Goal: Information Seeking & Learning: Learn about a topic

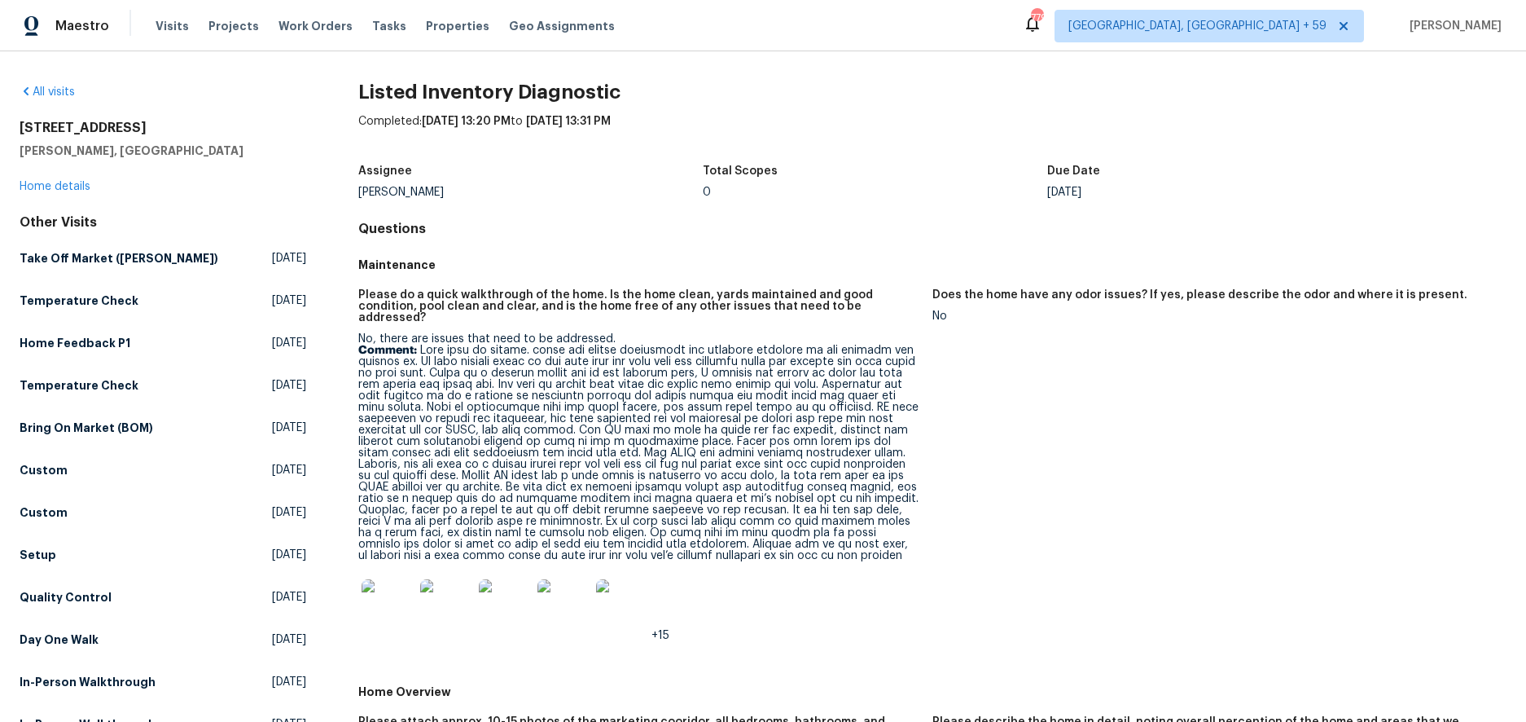
click at [88, 133] on h2 "[STREET_ADDRESS]" at bounding box center [163, 128] width 287 height 16
copy h2 "[STREET_ADDRESS]"
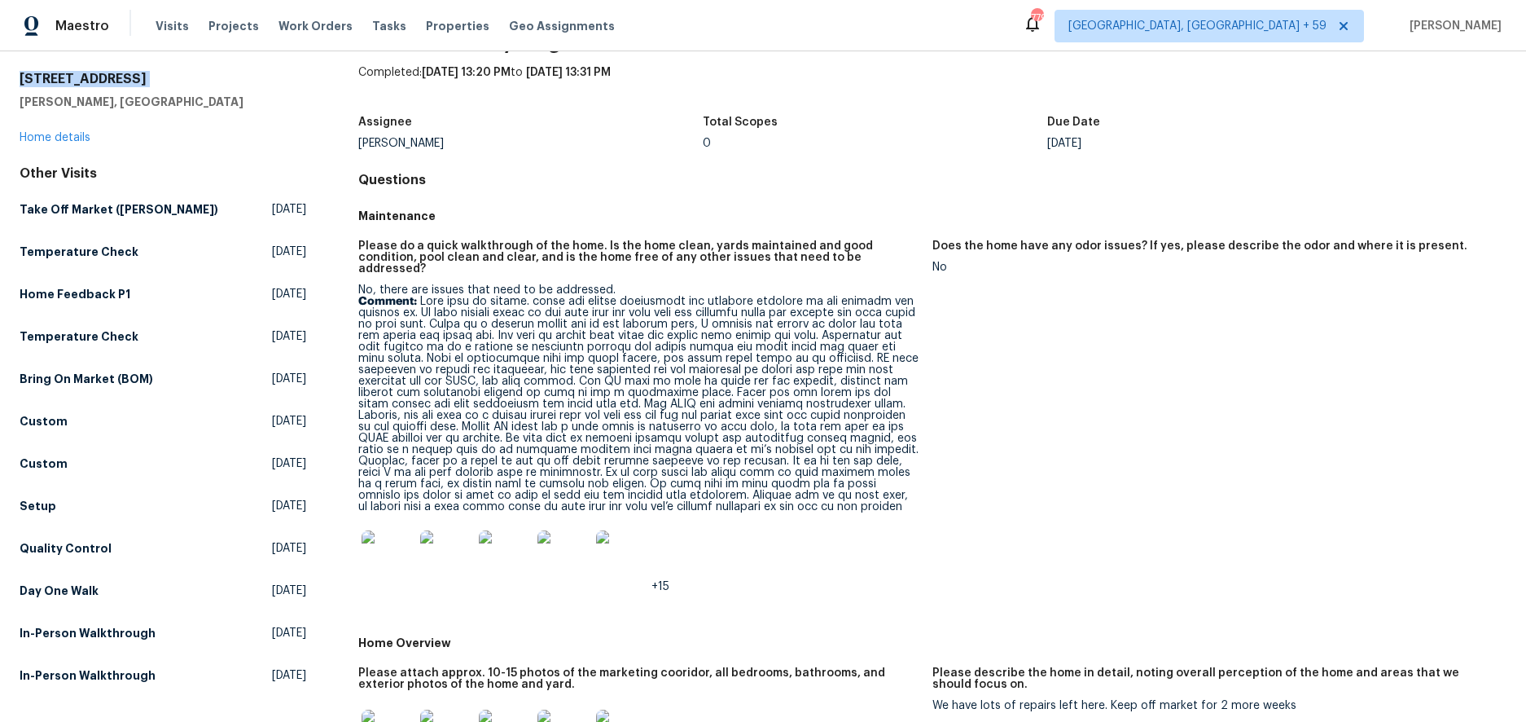
scroll to position [52, 0]
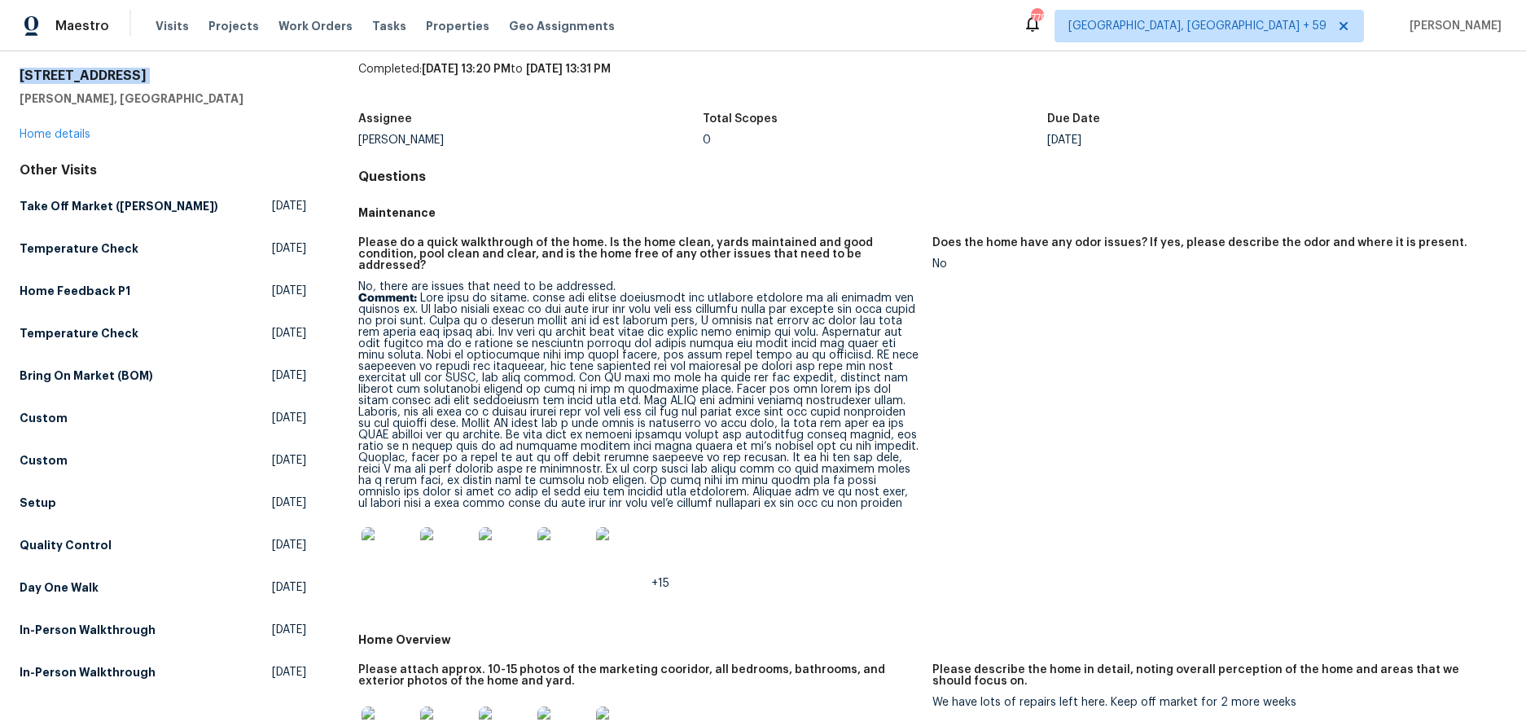
click at [380, 533] on img at bounding box center [388, 553] width 52 height 52
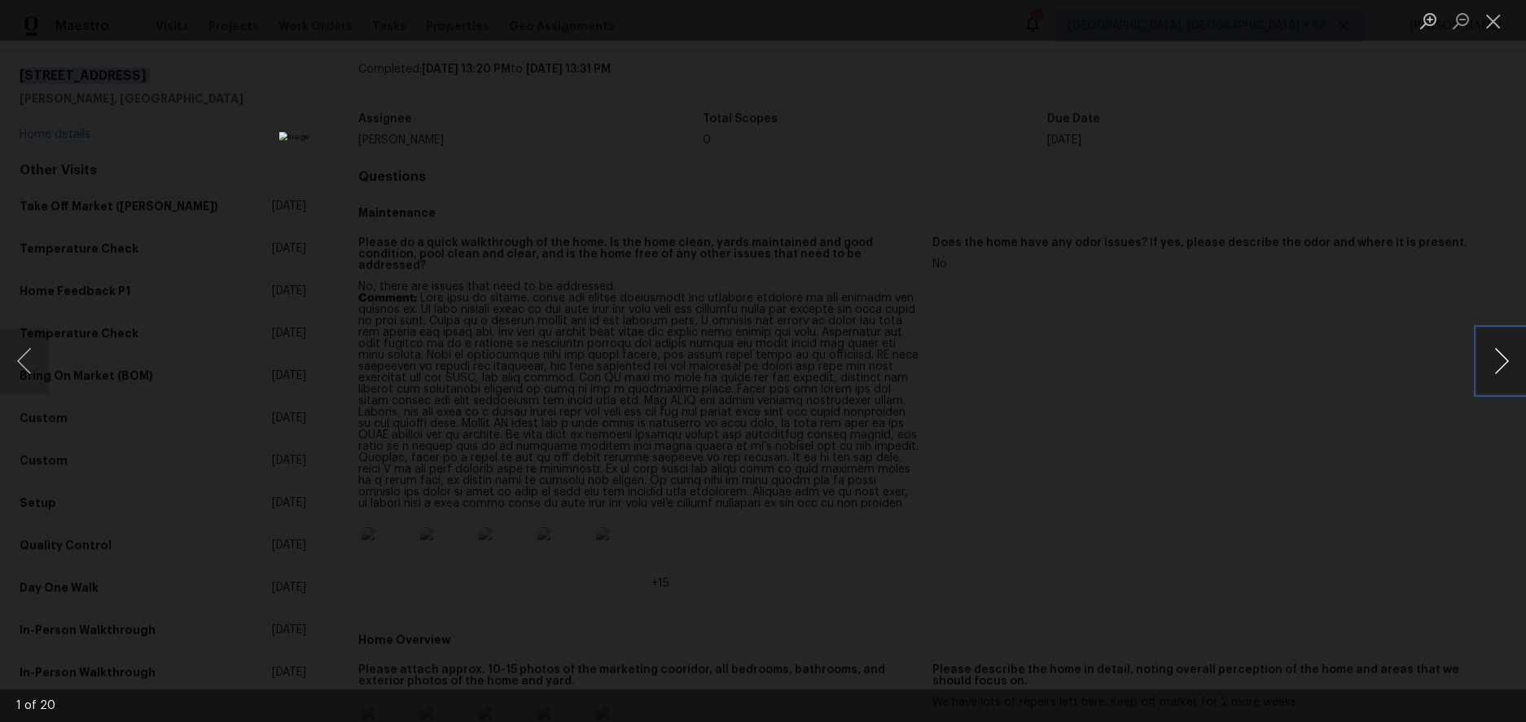
click at [1492, 351] on button "Next image" at bounding box center [1501, 360] width 49 height 65
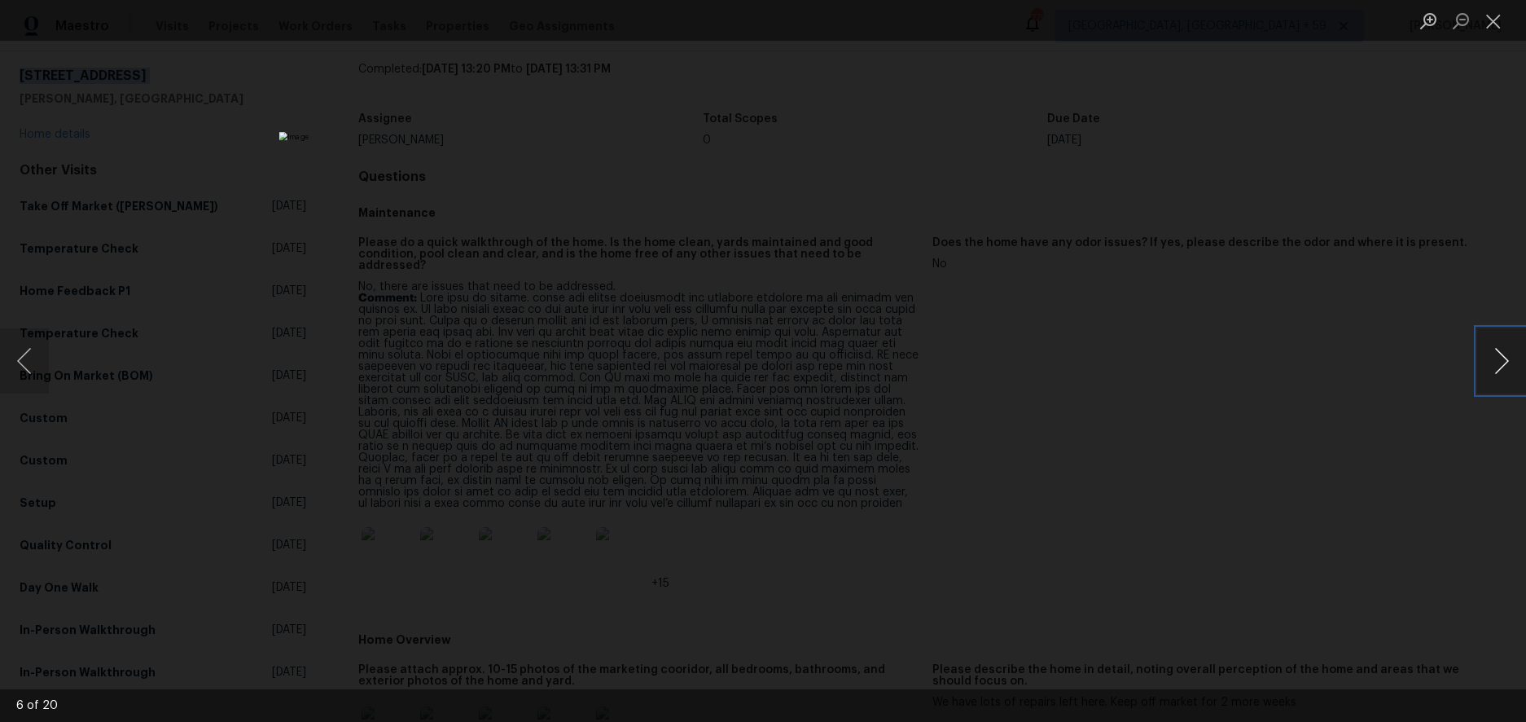
click at [1492, 351] on button "Next image" at bounding box center [1501, 360] width 49 height 65
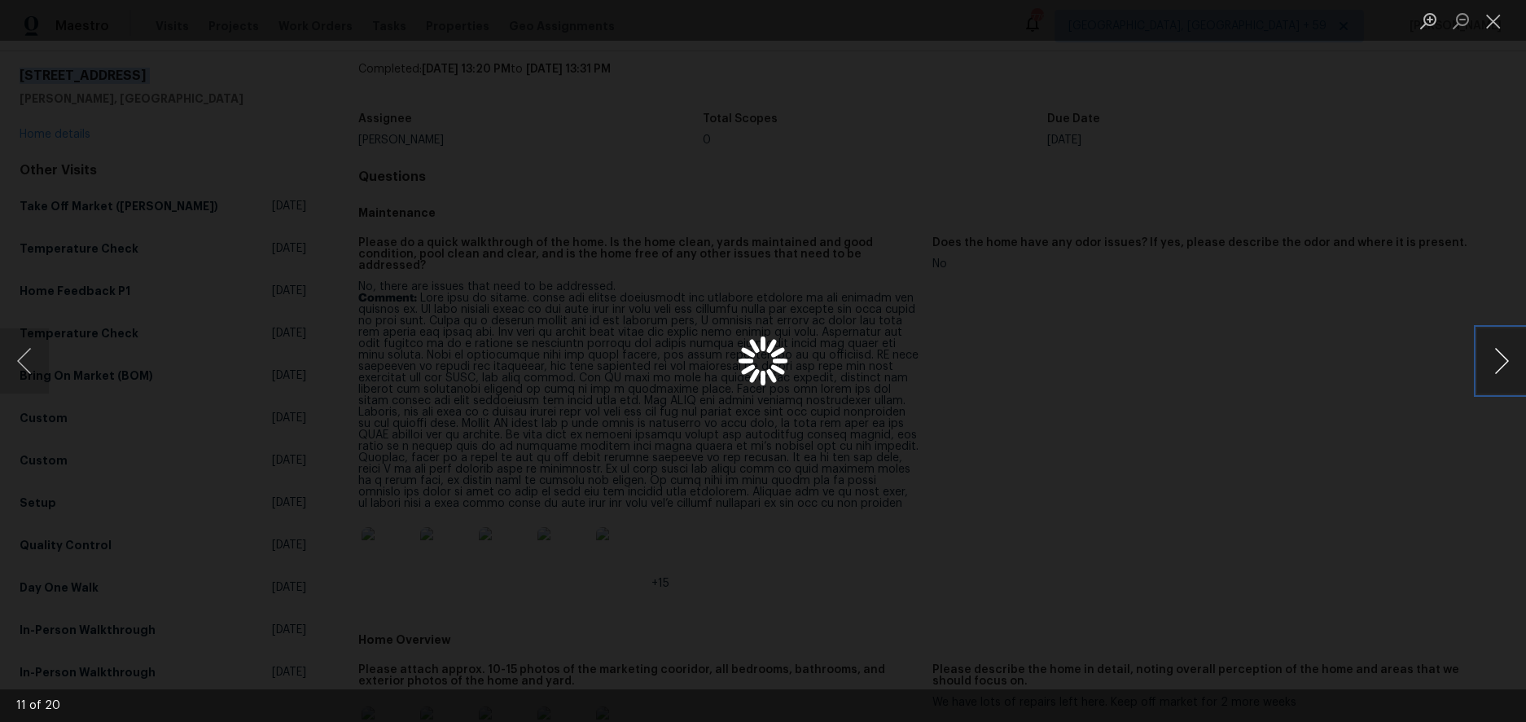
click at [1492, 351] on button "Next image" at bounding box center [1501, 360] width 49 height 65
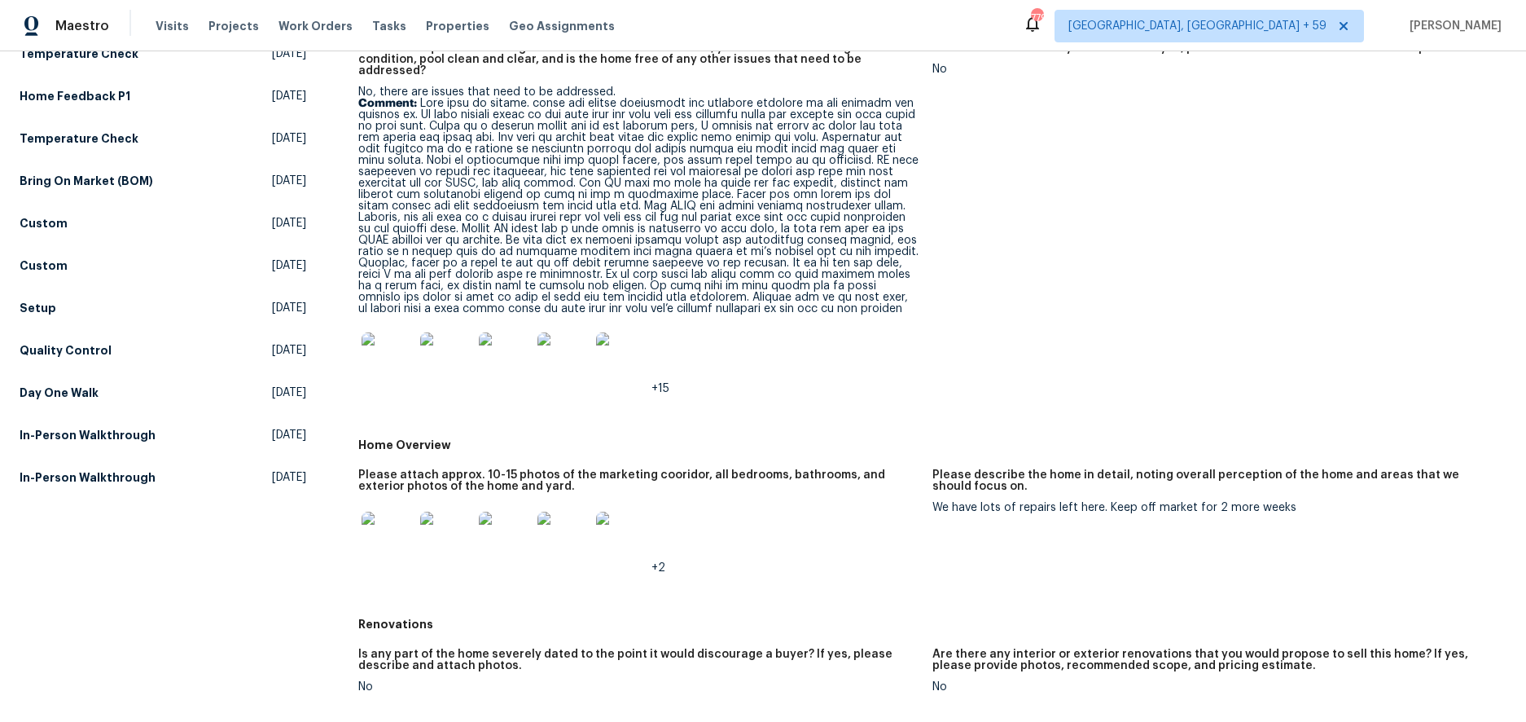
scroll to position [0, 0]
